Goal: Transaction & Acquisition: Download file/media

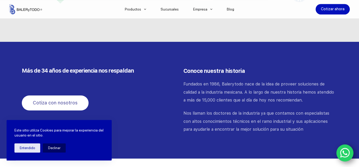
scroll to position [555, 0]
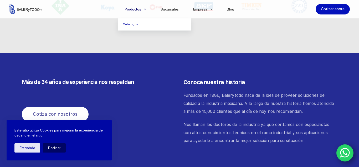
click at [146, 9] on icon "Menu Principal" at bounding box center [145, 9] width 2 height 1
click at [134, 25] on link "Catalogos" at bounding box center [155, 24] width 74 height 12
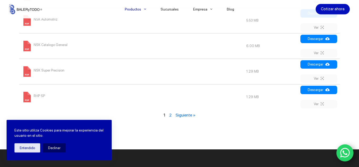
scroll to position [671, 0]
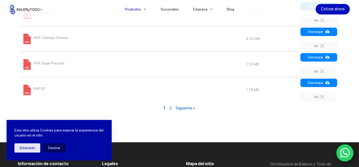
click at [189, 106] on link "Siguiente »" at bounding box center [186, 107] width 20 height 5
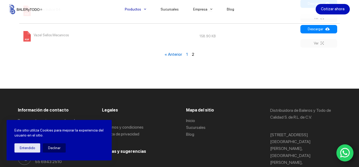
scroll to position [408, 0]
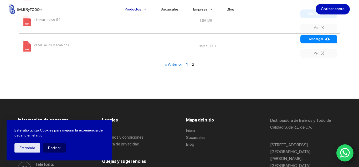
click at [40, 44] on span "Vazel Sellos Mecanicos" at bounding box center [51, 45] width 35 height 8
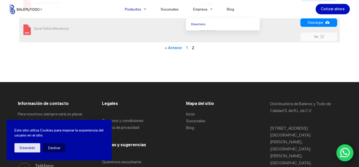
scroll to position [462, 0]
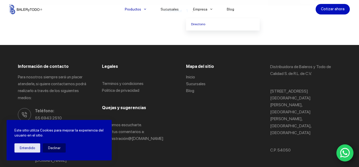
click at [346, 154] on icon "WhatsApp" at bounding box center [345, 153] width 10 height 10
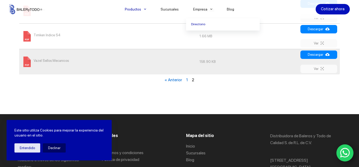
scroll to position [380, 0]
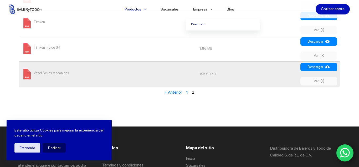
click at [170, 91] on link "« Anterior" at bounding box center [174, 92] width 18 height 5
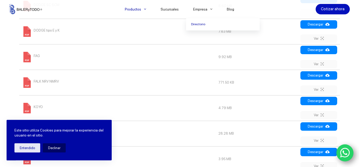
scroll to position [408, 0]
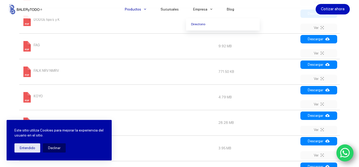
click at [37, 44] on span "FAG" at bounding box center [37, 45] width 6 height 8
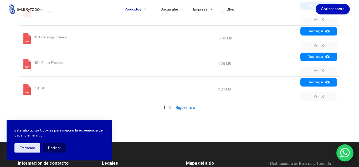
scroll to position [676, 0]
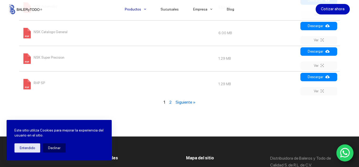
click at [52, 29] on span "NSK Catalogo General" at bounding box center [51, 32] width 34 height 8
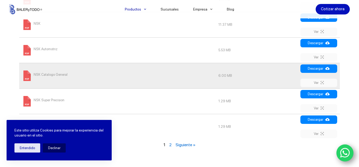
scroll to position [596, 0]
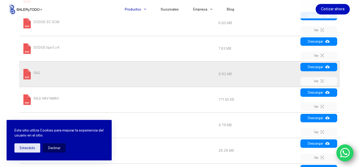
scroll to position [671, 0]
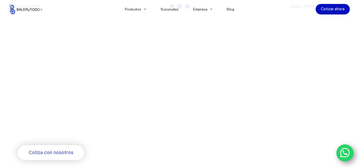
scroll to position [555, 0]
